Goal: Task Accomplishment & Management: Use online tool/utility

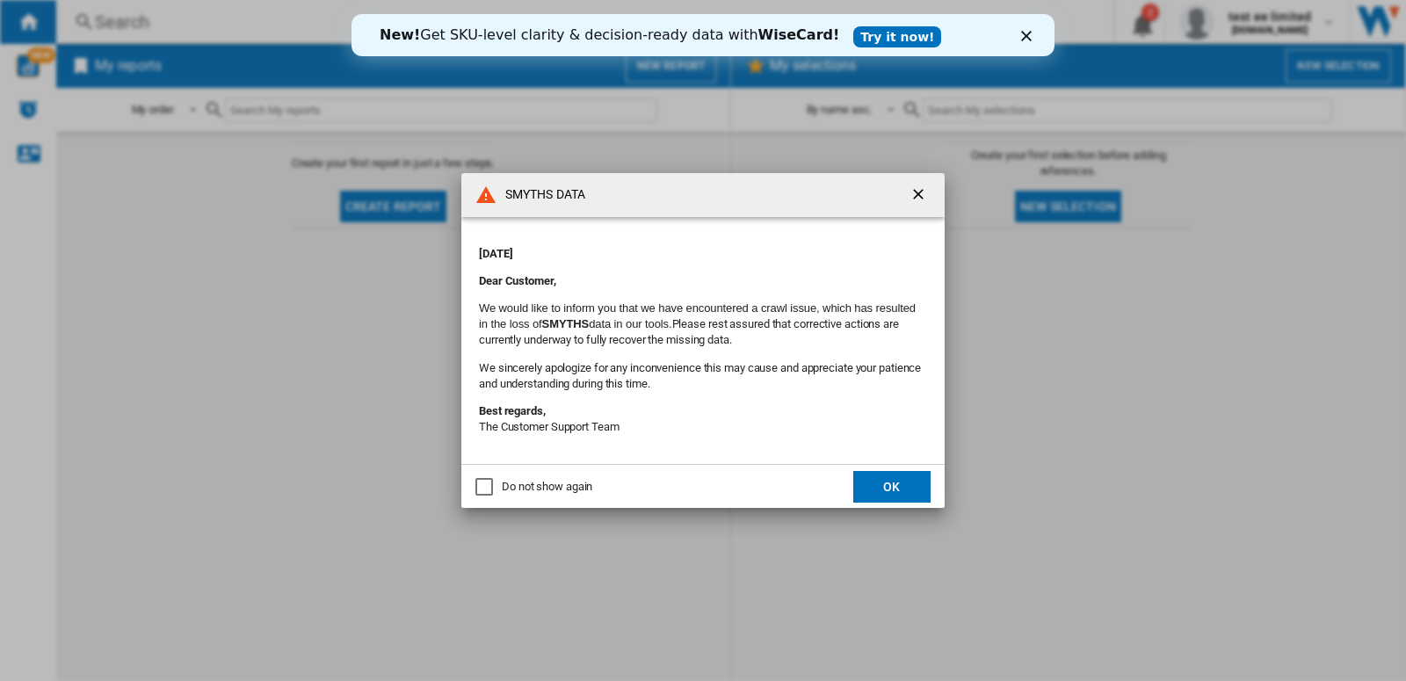
click at [903, 485] on button "OK" at bounding box center [891, 487] width 77 height 32
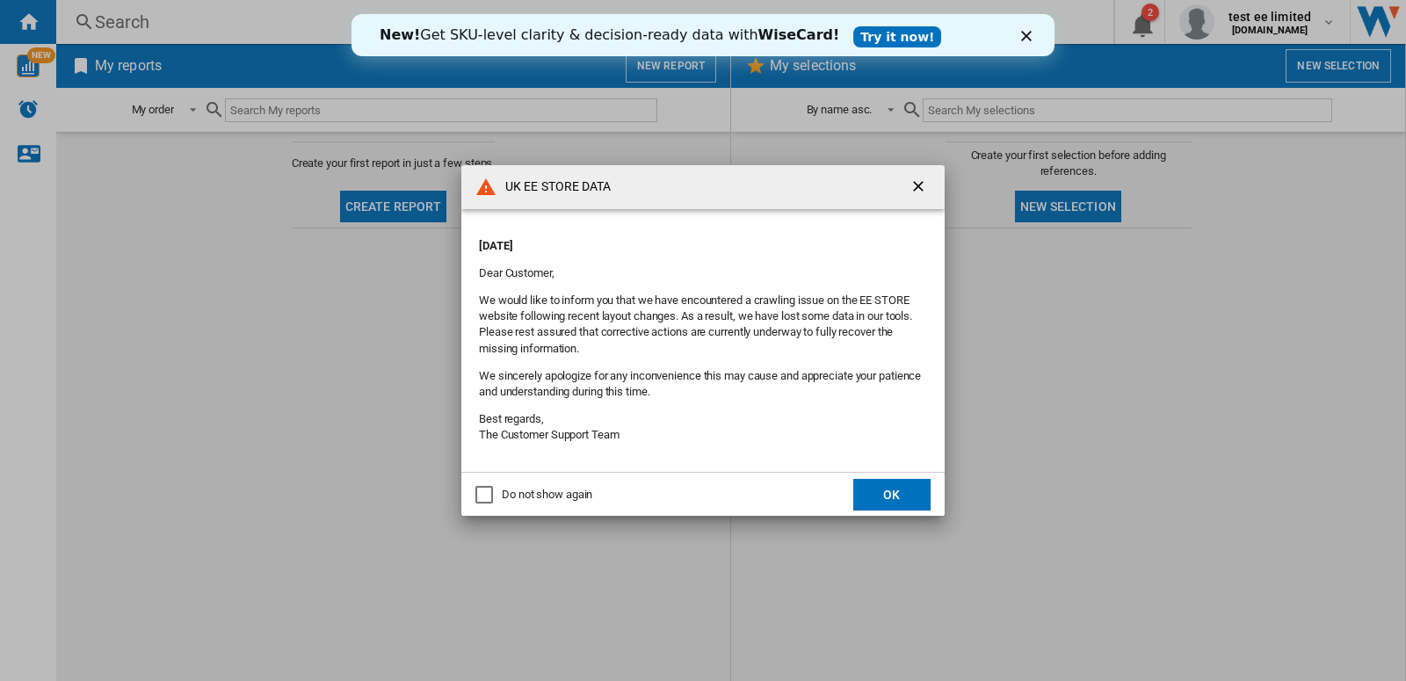
drag, startPoint x: 900, startPoint y: 499, endPoint x: 901, endPoint y: 482, distance: 17.6
click at [900, 498] on button "OK" at bounding box center [891, 495] width 77 height 32
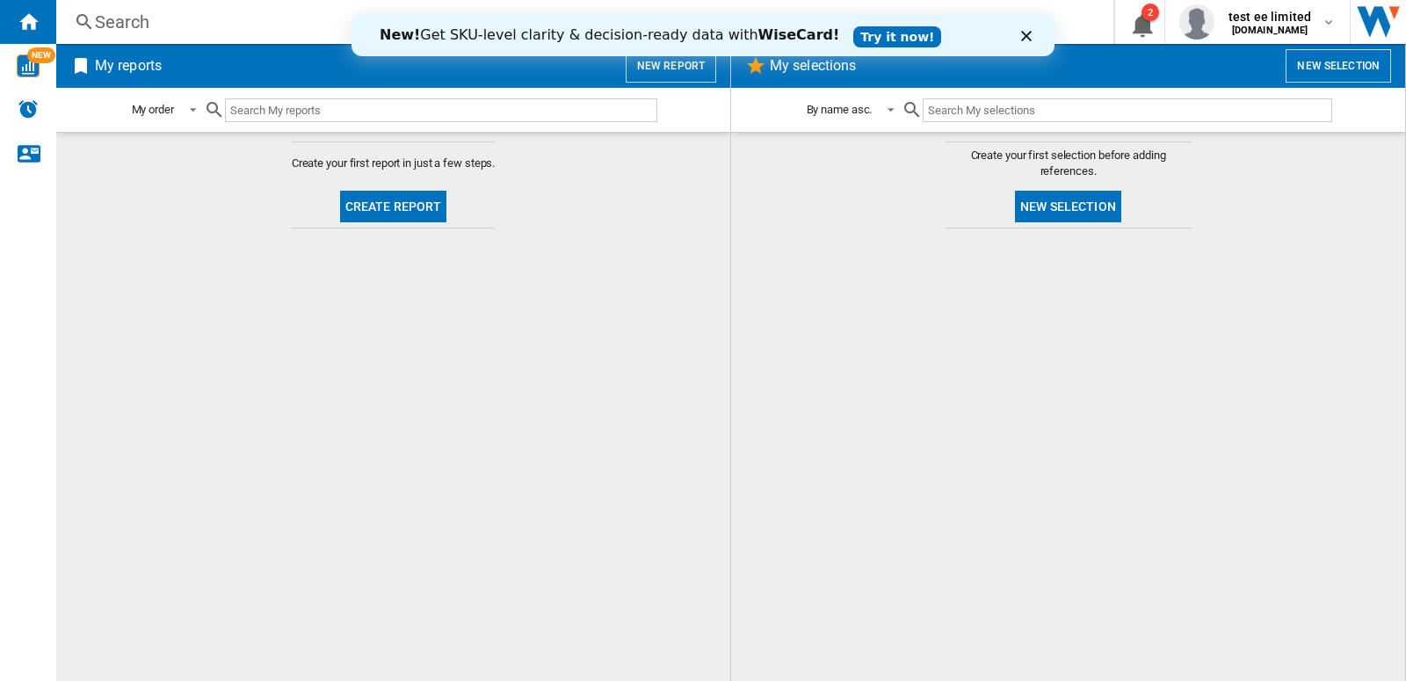
click at [1303, 64] on button "New selection" at bounding box center [1338, 65] width 105 height 33
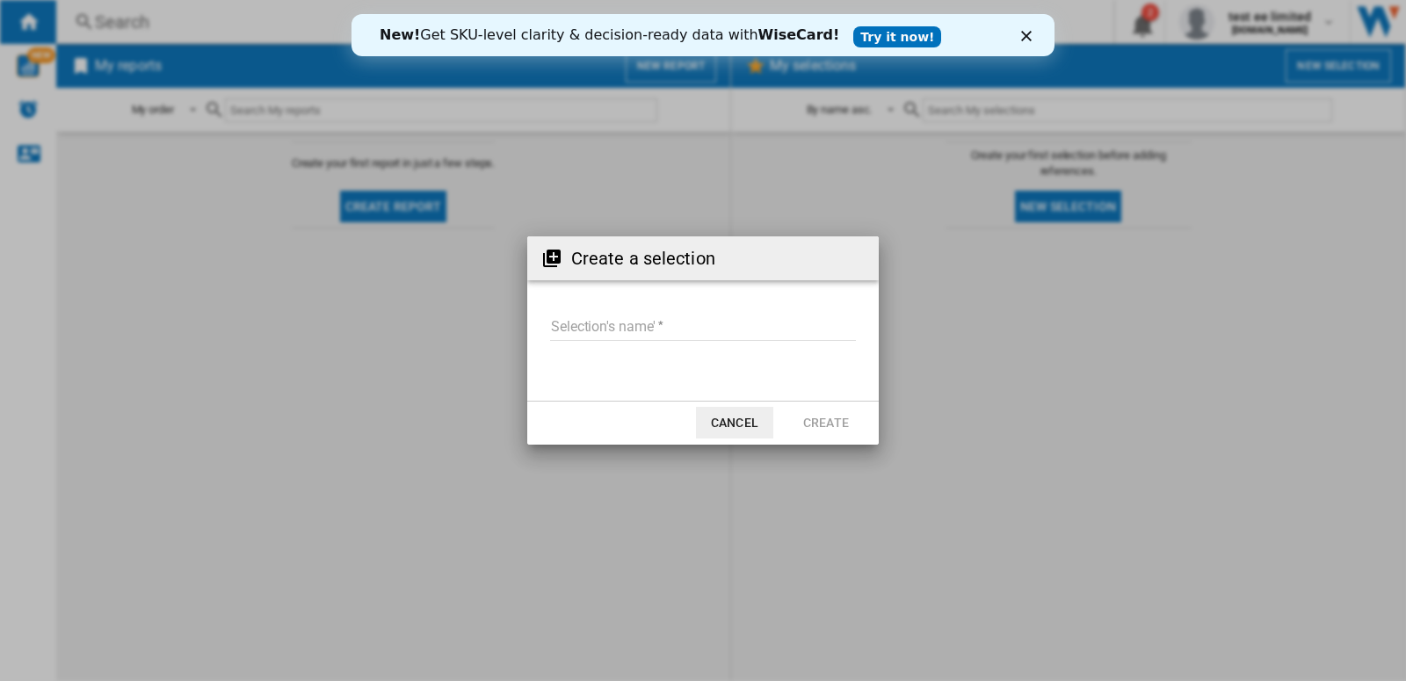
click at [604, 333] on input "Selection's name'" at bounding box center [703, 328] width 306 height 26
type input "**********"
click at [833, 427] on button "Create" at bounding box center [825, 423] width 77 height 32
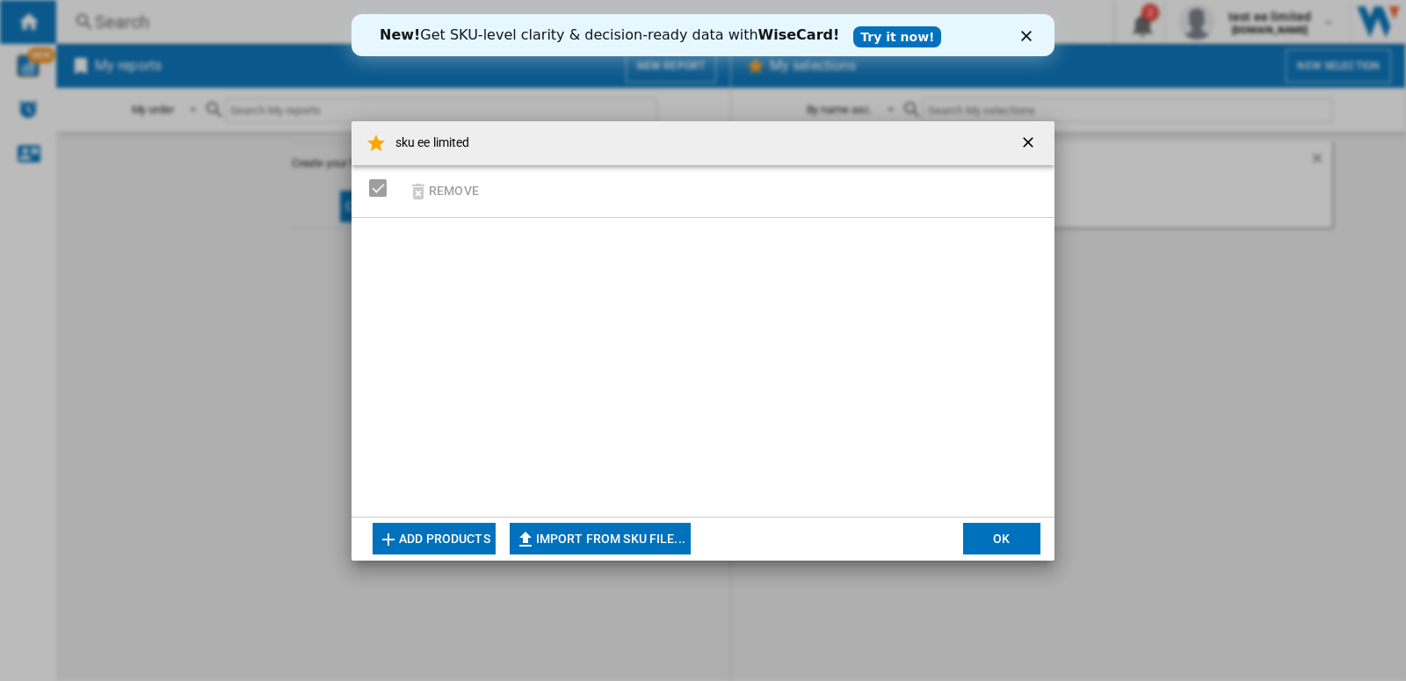
click at [565, 542] on button "Import from SKU file..." at bounding box center [600, 539] width 181 height 32
type input "**********"
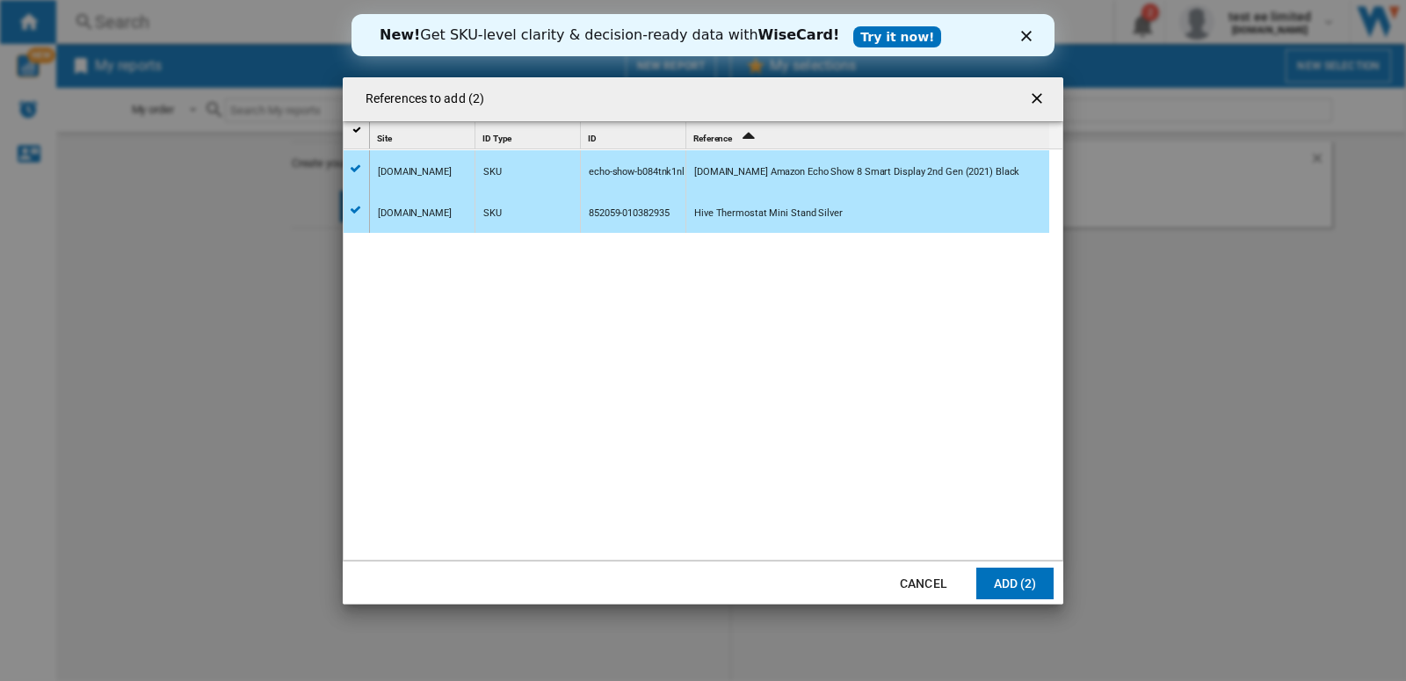
click at [1012, 577] on button "Add (2)" at bounding box center [1014, 584] width 77 height 32
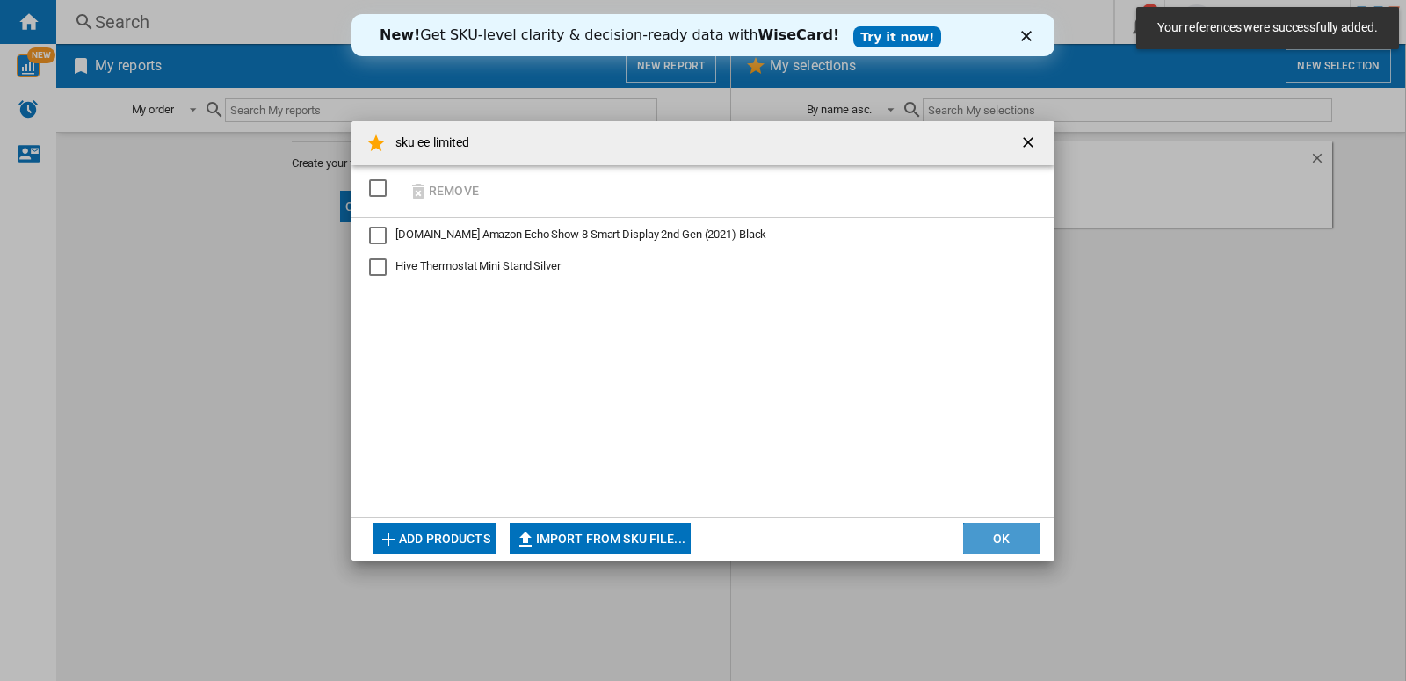
click at [994, 537] on button "OK" at bounding box center [1001, 539] width 77 height 32
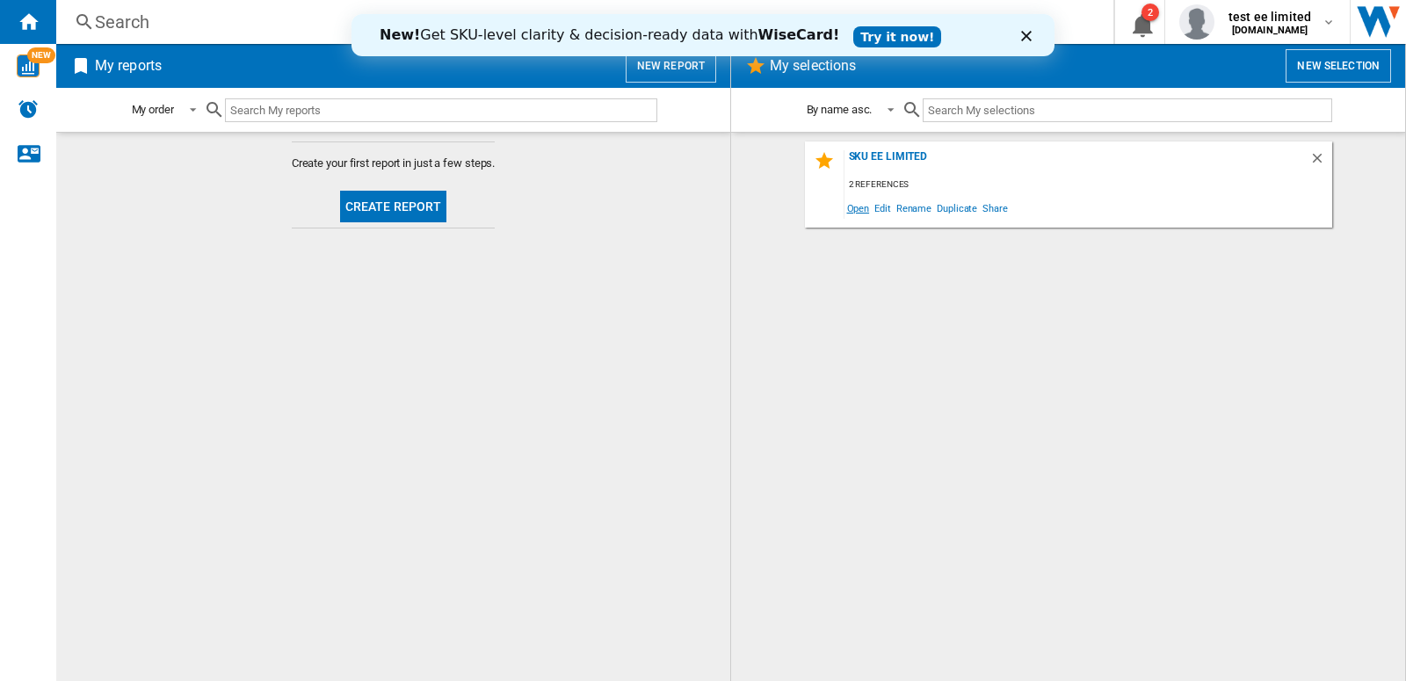
click at [859, 207] on span "Open" at bounding box center [858, 208] width 28 height 24
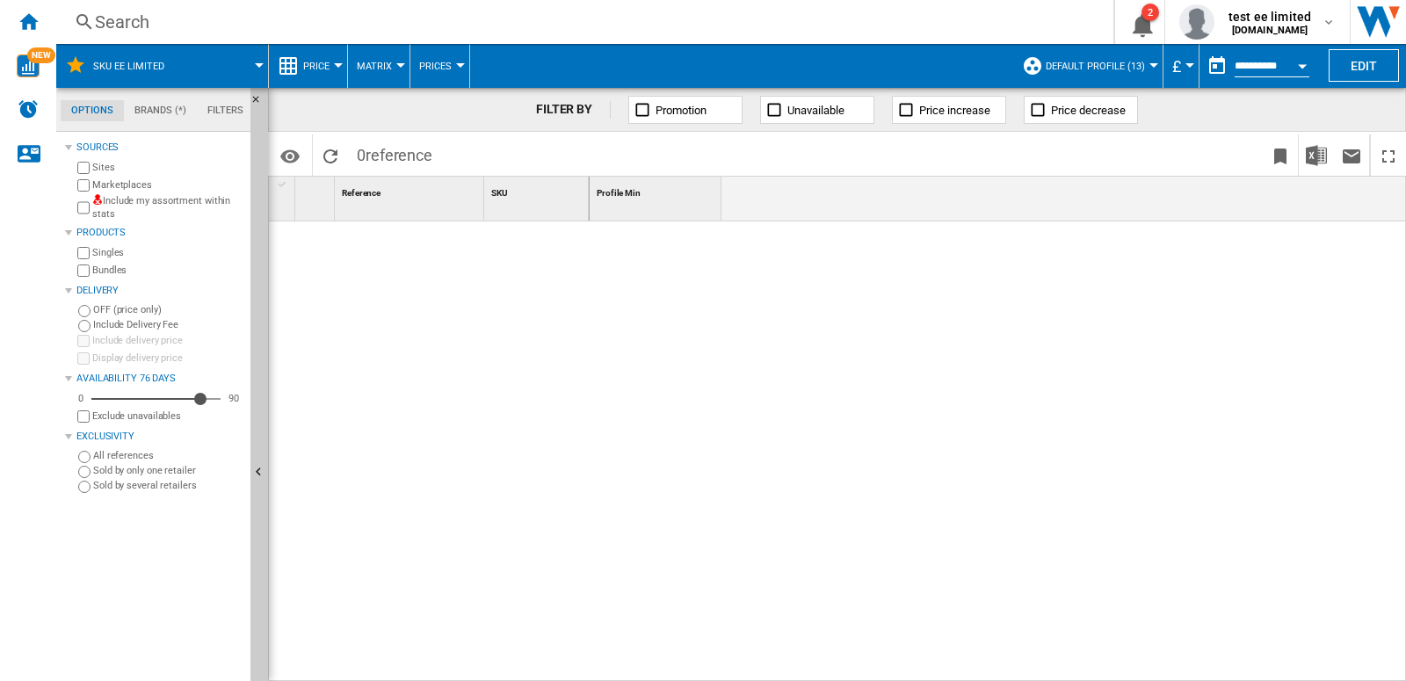
click at [176, 198] on label "Include my assortment within stats" at bounding box center [167, 207] width 151 height 27
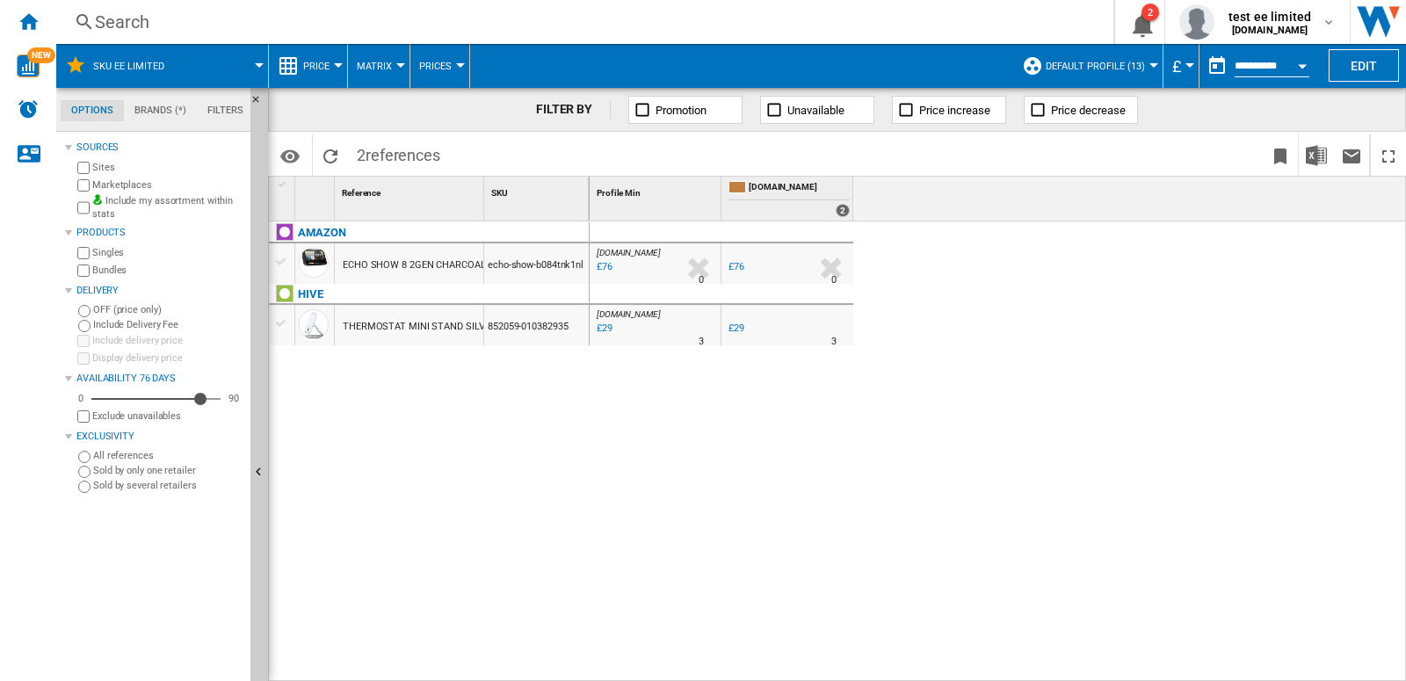
click at [1149, 64] on div at bounding box center [1153, 65] width 9 height 4
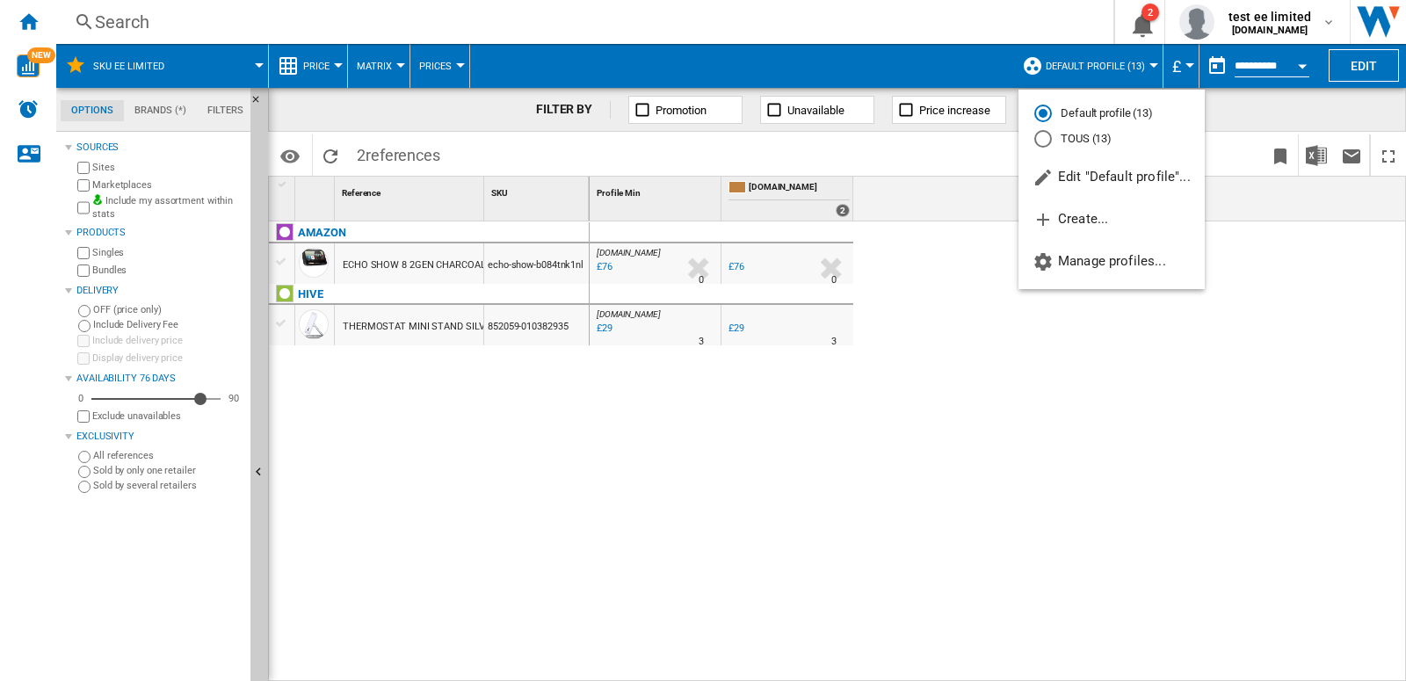
click at [1076, 134] on md-radio-button "TOUS (13)" at bounding box center [1111, 139] width 155 height 17
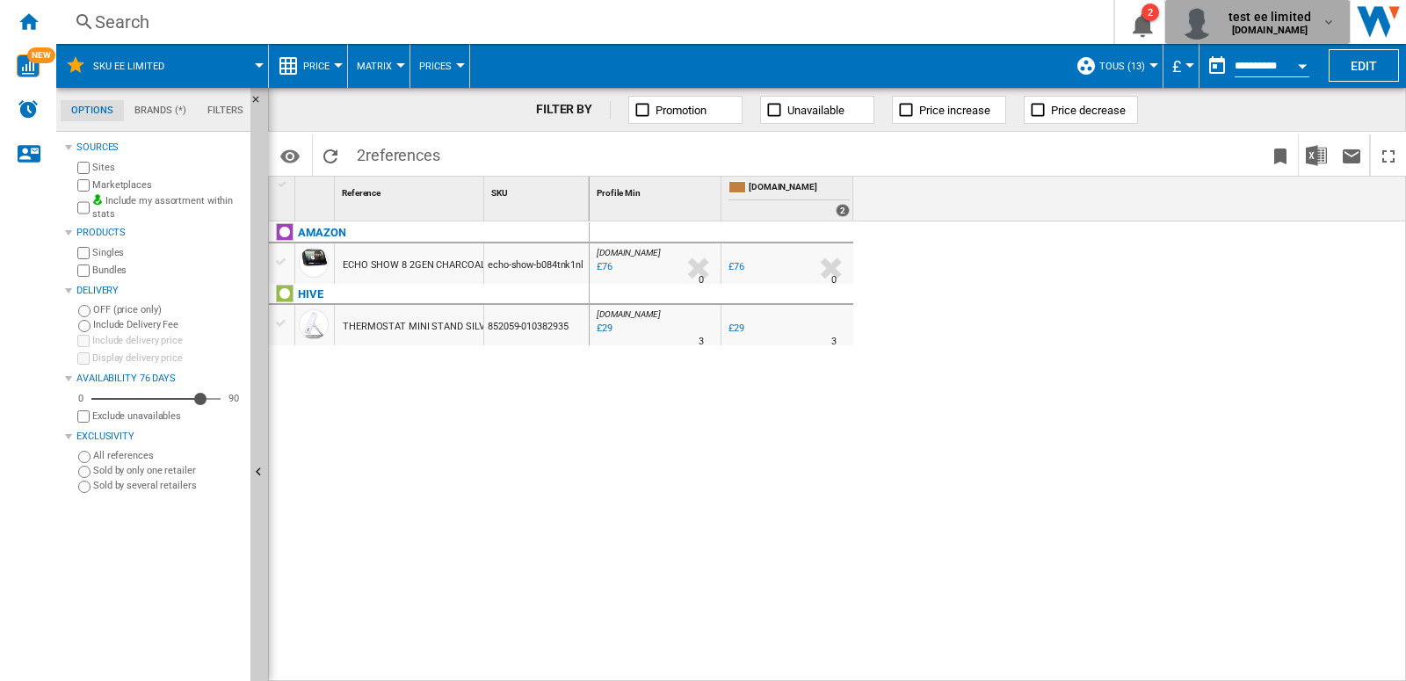
click at [1298, 29] on span "[DOMAIN_NAME]" at bounding box center [1270, 30] width 83 height 11
